Goal: Information Seeking & Learning: Learn about a topic

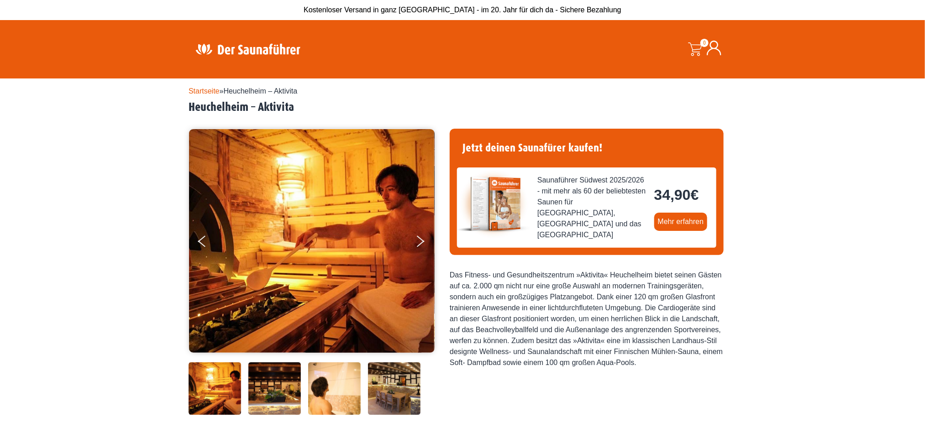
click at [220, 109] on h2 "Heuchelheim – Aktivita" at bounding box center [462, 107] width 548 height 14
copy h2 "Heuchelheim"
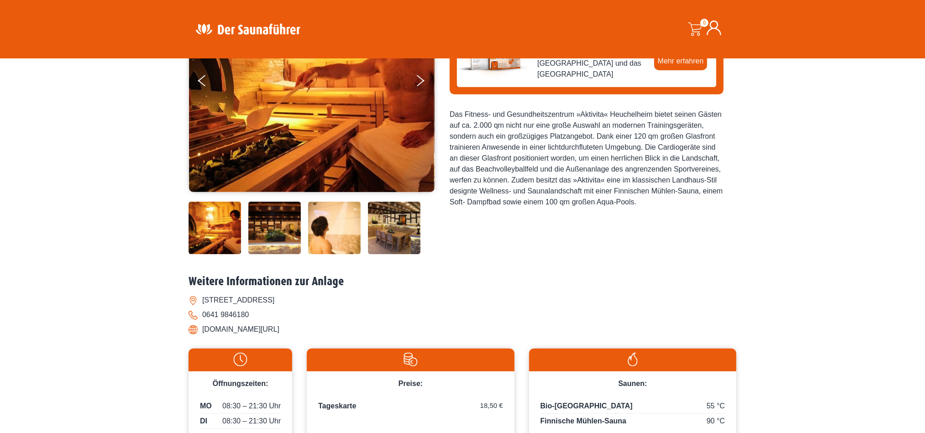
scroll to position [68, 0]
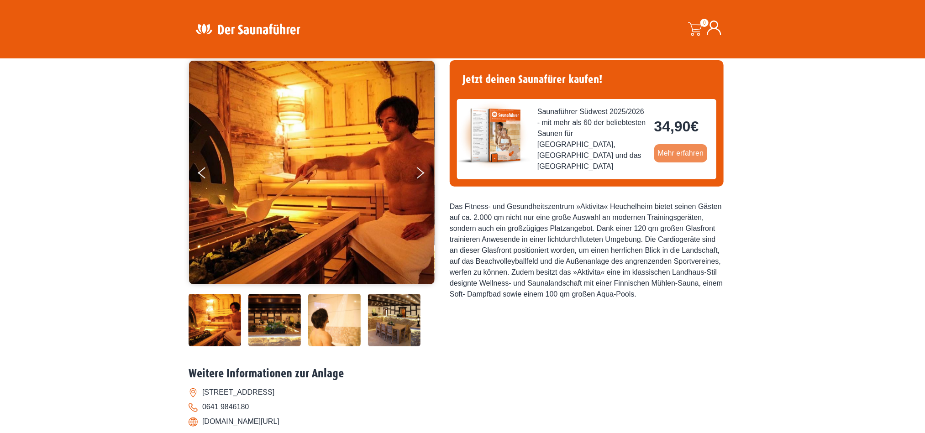
click at [679, 148] on link "Mehr erfahren" at bounding box center [680, 153] width 53 height 18
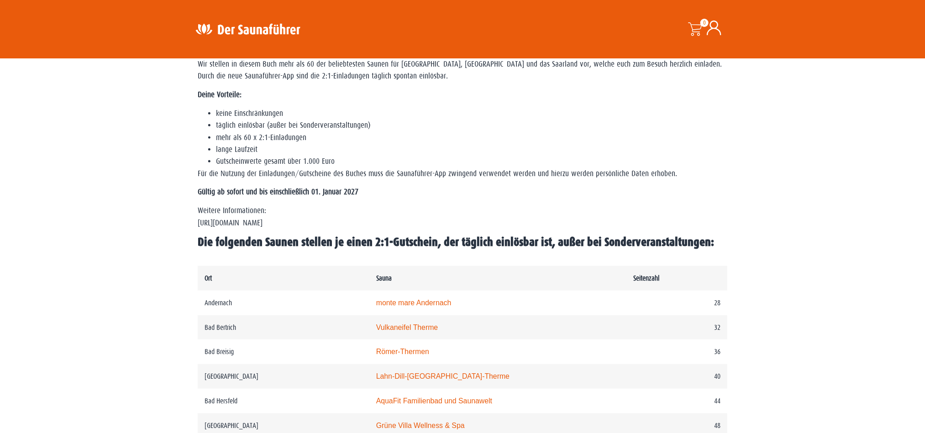
scroll to position [948, 0]
